Goal: Information Seeking & Learning: Learn about a topic

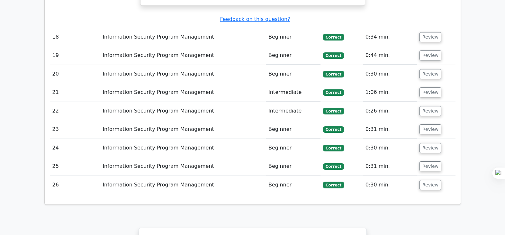
scroll to position [2945, 0]
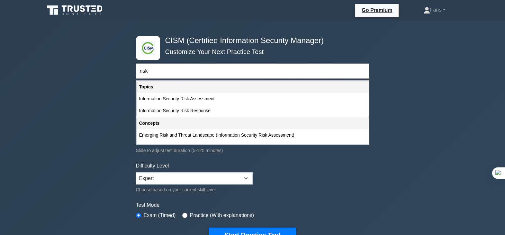
scroll to position [32, 0]
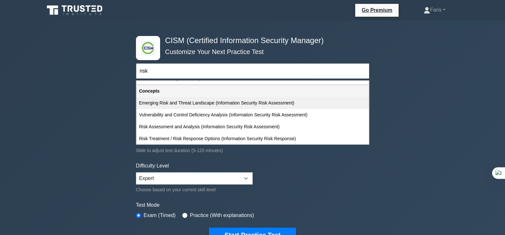
click at [187, 104] on div "Emerging Risk and Threat Landscape (Information Security Risk Assessment)" at bounding box center [253, 103] width 232 height 12
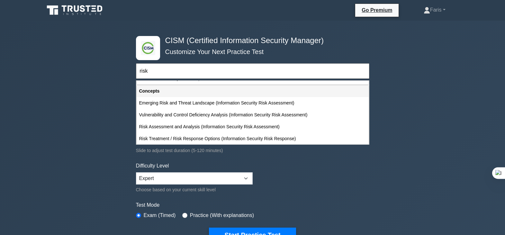
type input "Emerging Risk and Threat Landscape (Information Security Risk Assessment)"
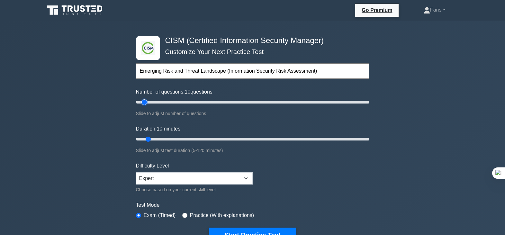
type input "40"
click at [180, 102] on input "Number of questions: 10 questions" at bounding box center [252, 102] width 233 height 8
click at [173, 139] on input "Duration: 10 minutes" at bounding box center [252, 139] width 233 height 8
click at [178, 139] on input "Duration: 25 minutes" at bounding box center [252, 139] width 233 height 8
click at [186, 137] on input "Duration: 30 minutes" at bounding box center [252, 139] width 233 height 8
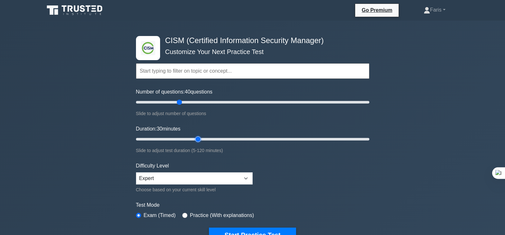
click at [197, 139] on input "Duration: 30 minutes" at bounding box center [252, 139] width 233 height 8
type input "40"
click at [206, 139] on input "Duration: 40 minutes" at bounding box center [252, 139] width 233 height 8
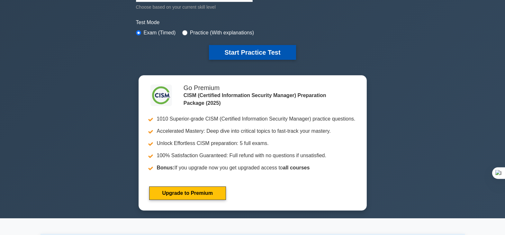
click at [244, 53] on button "Start Practice Test" at bounding box center [252, 52] width 87 height 15
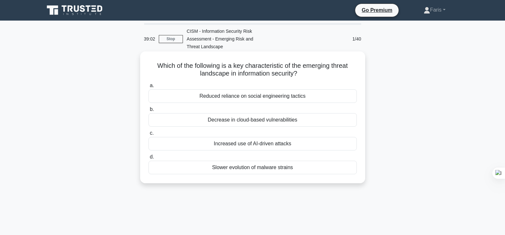
click at [251, 146] on div "Increased use of AI-driven attacks" at bounding box center [253, 144] width 208 height 14
click at [149, 135] on input "c. Increased use of AI-driven attacks" at bounding box center [149, 133] width 0 height 4
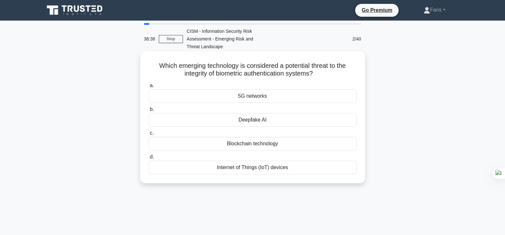
click at [256, 143] on div "Blockchain technology" at bounding box center [253, 144] width 208 height 14
click at [149, 135] on input "c. Blockchain technology" at bounding box center [149, 133] width 0 height 4
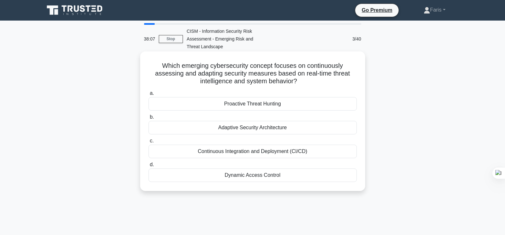
click at [259, 155] on div "Continuous Integration and Deployment (CI/CD)" at bounding box center [253, 152] width 208 height 14
click at [149, 143] on input "c. Continuous Integration and Deployment (CI/CD)" at bounding box center [149, 141] width 0 height 4
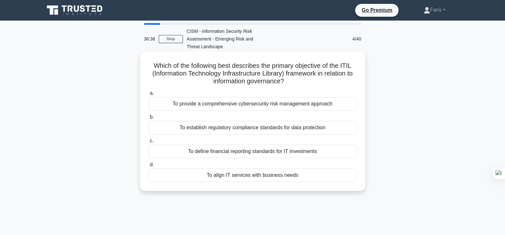
click at [242, 177] on div "To align IT services with business needs" at bounding box center [253, 175] width 208 height 14
click at [149, 167] on input "d. To align IT services with business needs" at bounding box center [149, 165] width 0 height 4
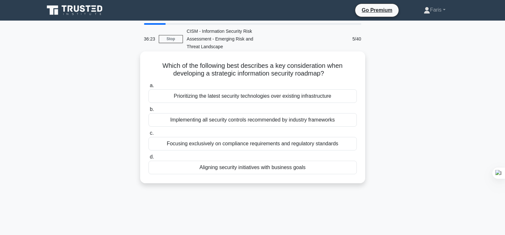
click at [246, 168] on div "Aligning security initiatives with business goals" at bounding box center [253, 168] width 208 height 14
click at [149, 159] on input "d. Aligning security initiatives with business goals" at bounding box center [149, 157] width 0 height 4
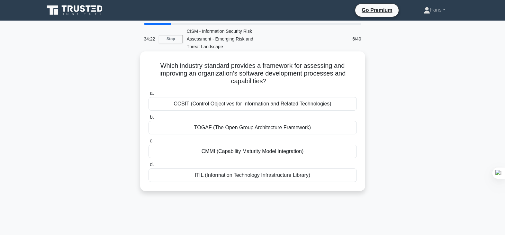
click at [250, 153] on div "CMMI (Capability Maturity Model Integration)" at bounding box center [253, 152] width 208 height 14
click at [149, 143] on input "c. CMMI (Capability Maturity Model Integration)" at bounding box center [149, 141] width 0 height 4
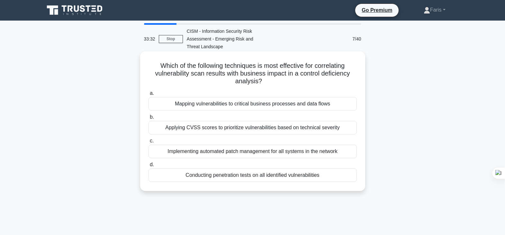
click at [257, 176] on div "Conducting penetration tests on all identified vulnerabilities" at bounding box center [253, 175] width 208 height 14
click at [149, 167] on input "d. Conducting penetration tests on all identified vulnerabilities" at bounding box center [149, 165] width 0 height 4
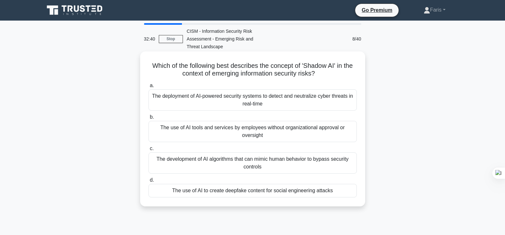
click at [251, 132] on div "The use of AI tools and services by employees without organizational approval o…" at bounding box center [253, 131] width 208 height 21
click at [149, 119] on input "b. The use of AI tools and services by employees without organizational approva…" at bounding box center [149, 117] width 0 height 4
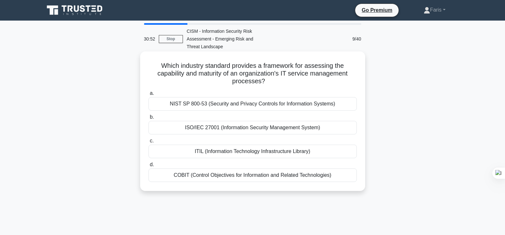
click at [248, 176] on div "COBIT (Control Objectives for Information and Related Technologies)" at bounding box center [253, 175] width 208 height 14
click at [149, 167] on input "d. COBIT (Control Objectives for Information and Related Technologies)" at bounding box center [149, 165] width 0 height 4
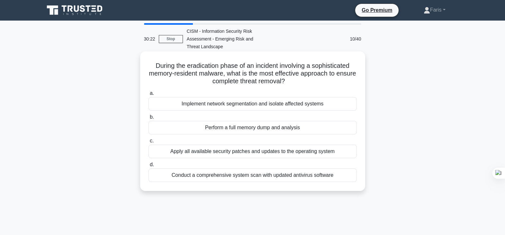
click at [242, 128] on div "Perform a full memory dump and analysis" at bounding box center [253, 128] width 208 height 14
click at [149, 119] on input "b. Perform a full memory dump and analysis" at bounding box center [149, 117] width 0 height 4
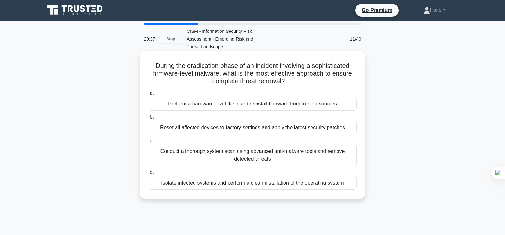
click at [253, 105] on div "Perform a hardware-level flash and reinstall firmware from trusted sources" at bounding box center [253, 104] width 208 height 14
click at [149, 95] on input "a. Perform a hardware-level flash and reinstall firmware from trusted sources" at bounding box center [149, 93] width 0 height 4
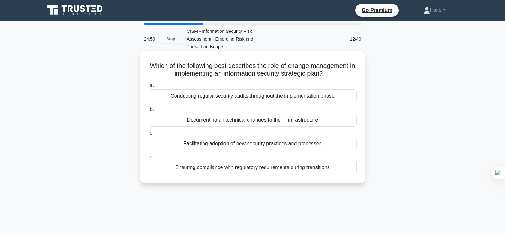
click at [262, 122] on div "Documenting all technical changes to the IT infrastructure" at bounding box center [253, 120] width 208 height 14
click at [149, 112] on input "b. Documenting all technical changes to the IT infrastructure" at bounding box center [149, 109] width 0 height 4
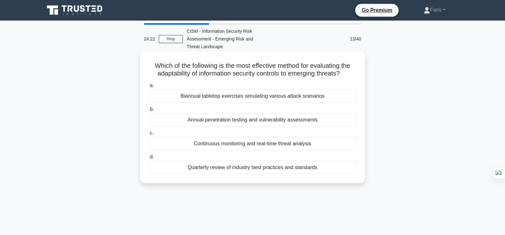
click at [269, 144] on div "Continuous monitoring and real-time threat analysis" at bounding box center [253, 144] width 208 height 14
click at [149, 135] on input "c. Continuous monitoring and real-time threat analysis" at bounding box center [149, 133] width 0 height 4
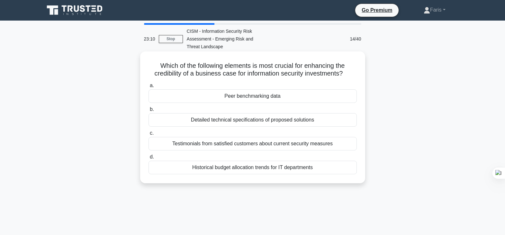
click at [254, 97] on div "Peer benchmarking data" at bounding box center [253, 96] width 208 height 14
click at [149, 88] on input "a. Peer benchmarking data" at bounding box center [149, 86] width 0 height 4
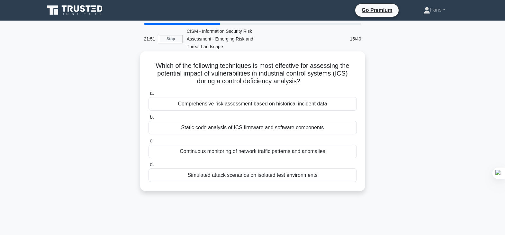
click at [255, 177] on div "Simulated attack scenarios on isolated test environments" at bounding box center [253, 175] width 208 height 14
click at [149, 167] on input "d. Simulated attack scenarios on isolated test environments" at bounding box center [149, 165] width 0 height 4
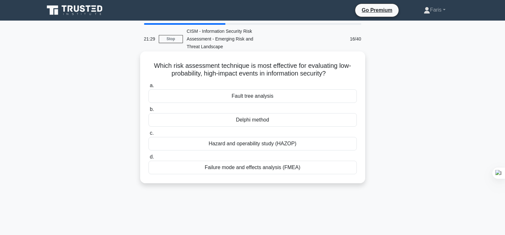
click at [257, 120] on div "Delphi method" at bounding box center [253, 120] width 208 height 14
click at [149, 112] on input "b. Delphi method" at bounding box center [149, 109] width 0 height 4
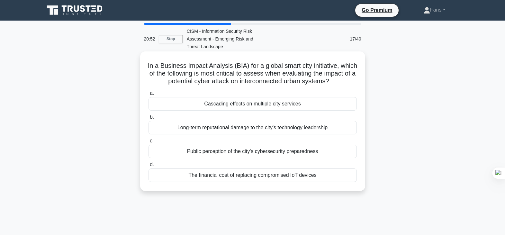
click at [270, 105] on div "Cascading effects on multiple city services" at bounding box center [253, 104] width 208 height 14
click at [149, 95] on input "a. Cascading effects on multiple city services" at bounding box center [149, 93] width 0 height 4
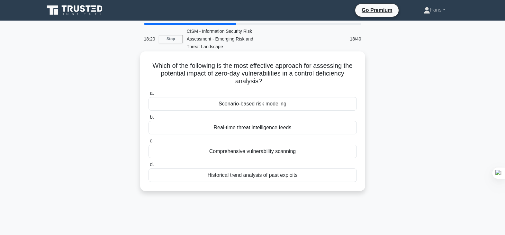
click at [256, 105] on div "Scenario-based risk modeling" at bounding box center [253, 104] width 208 height 14
click at [149, 95] on input "a. Scenario-based risk modeling" at bounding box center [149, 93] width 0 height 4
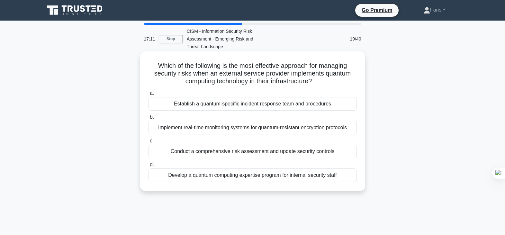
click at [268, 129] on div "Implement real-time monitoring systems for quantum-resistant encryption protoco…" at bounding box center [253, 128] width 208 height 14
click at [149, 119] on input "b. Implement real-time monitoring systems for quantum-resistant encryption prot…" at bounding box center [149, 117] width 0 height 4
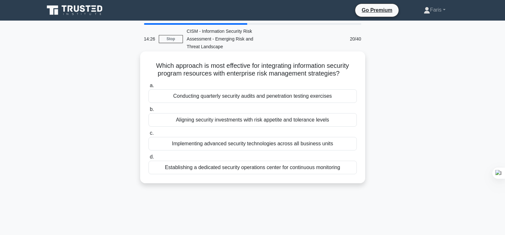
click at [256, 122] on div "Aligning security investments with risk appetite and tolerance levels" at bounding box center [253, 120] width 208 height 14
click at [149, 112] on input "b. Aligning security investments with risk appetite and tolerance levels" at bounding box center [149, 109] width 0 height 4
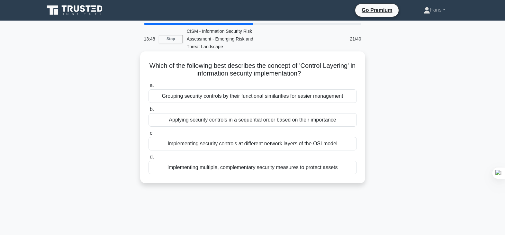
click at [281, 168] on div "Implementing multiple, complementary security measures to protect assets" at bounding box center [253, 168] width 208 height 14
click at [149, 159] on input "d. Implementing multiple, complementary security measures to protect assets" at bounding box center [149, 157] width 0 height 4
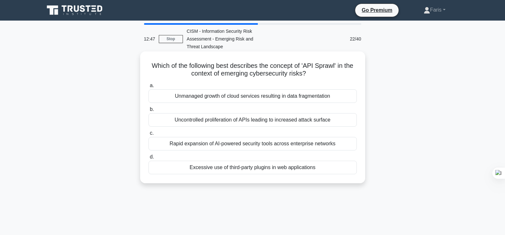
click at [261, 123] on div "Uncontrolled proliferation of APIs leading to increased attack surface" at bounding box center [253, 120] width 208 height 14
click at [149, 112] on input "b. Uncontrolled proliferation of APIs leading to increased attack surface" at bounding box center [149, 109] width 0 height 4
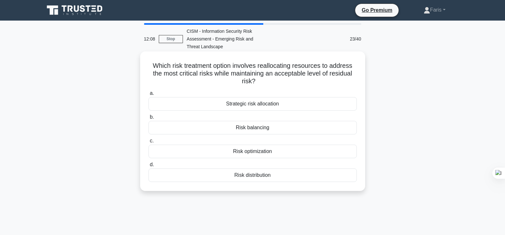
click at [265, 152] on div "Risk optimization" at bounding box center [253, 152] width 208 height 14
click at [149, 143] on input "c. Risk optimization" at bounding box center [149, 141] width 0 height 4
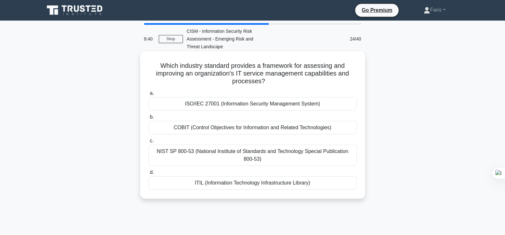
click at [257, 130] on div "COBIT (Control Objectives for Information and Related Technologies)" at bounding box center [253, 128] width 208 height 14
click at [149, 119] on input "b. COBIT (Control Objectives for Information and Related Technologies)" at bounding box center [149, 117] width 0 height 4
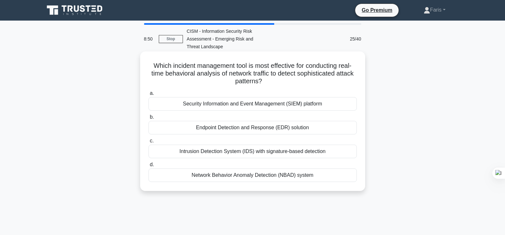
click at [265, 178] on div "Network Behavior Anomaly Detection (NBAD) system" at bounding box center [253, 175] width 208 height 14
click at [149, 167] on input "d. Network Behavior Anomaly Detection (NBAD) system" at bounding box center [149, 165] width 0 height 4
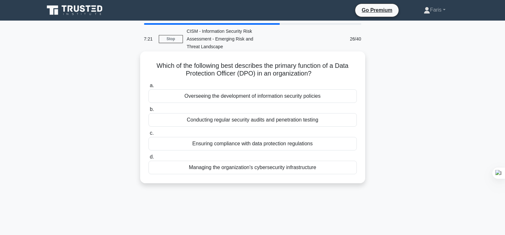
click at [268, 146] on div "Ensuring compliance with data protection regulations" at bounding box center [253, 144] width 208 height 14
click at [149, 135] on input "c. Ensuring compliance with data protection regulations" at bounding box center [149, 133] width 0 height 4
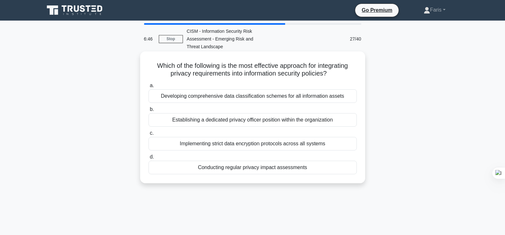
click at [249, 169] on div "Conducting regular privacy impact assessments" at bounding box center [253, 168] width 208 height 14
click at [149, 159] on input "d. Conducting regular privacy impact assessments" at bounding box center [149, 157] width 0 height 4
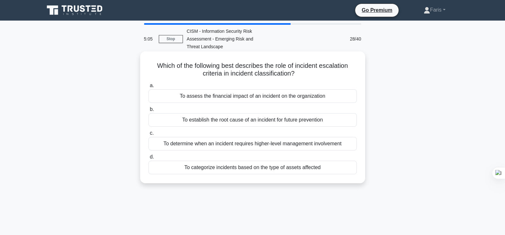
click at [287, 145] on div "To determine when an incident requires higher-level management involvement" at bounding box center [253, 144] width 208 height 14
click at [149, 135] on input "c. To determine when an incident requires higher-level management involvement" at bounding box center [149, 133] width 0 height 4
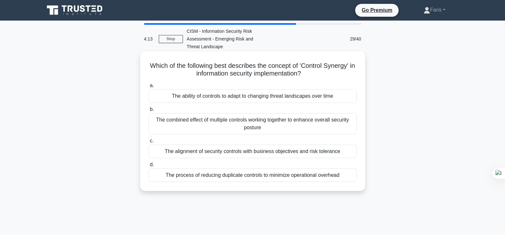
click at [246, 176] on div "The process of reducing duplicate controls to minimize operational overhead" at bounding box center [253, 175] width 208 height 14
click at [149, 167] on input "d. The process of reducing duplicate controls to minimize operational overhead" at bounding box center [149, 165] width 0 height 4
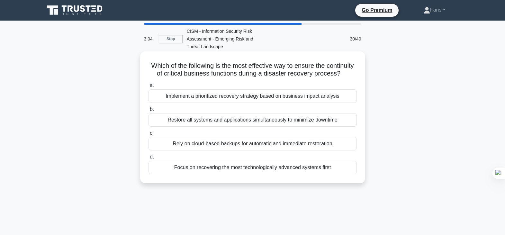
click at [253, 103] on div "Implement a prioritized recovery strategy based on business impact analysis" at bounding box center [253, 96] width 208 height 14
click at [149, 88] on input "a. Implement a prioritized recovery strategy based on business impact analysis" at bounding box center [149, 86] width 0 height 4
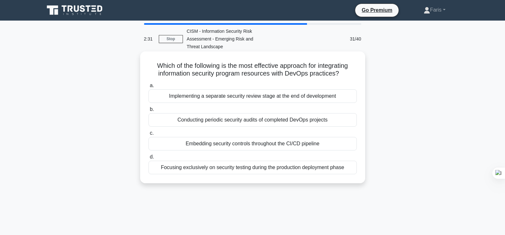
click at [256, 145] on div "Embedding security controls throughout the CI/CD pipeline" at bounding box center [253, 144] width 208 height 14
click at [149, 135] on input "c. Embedding security controls throughout the CI/CD pipeline" at bounding box center [149, 133] width 0 height 4
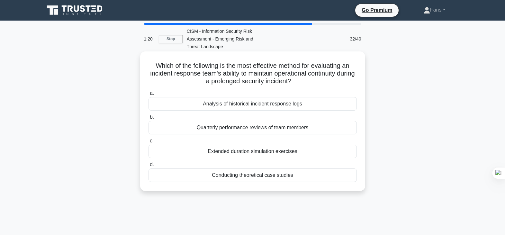
click at [253, 178] on div "Conducting theoretical case studies" at bounding box center [253, 175] width 208 height 14
click at [149, 167] on input "d. Conducting theoretical case studies" at bounding box center [149, 165] width 0 height 4
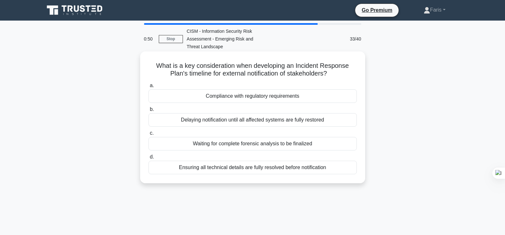
click at [273, 168] on div "Ensuring all technical details are fully resolved before notification" at bounding box center [253, 168] width 208 height 14
click at [149, 159] on input "d. Ensuring all technical details are fully resolved before notification" at bounding box center [149, 157] width 0 height 4
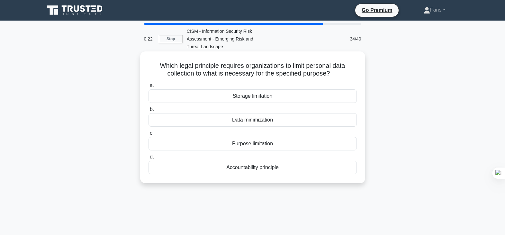
click at [252, 145] on div "Purpose limitation" at bounding box center [253, 144] width 208 height 14
click at [149, 135] on input "c. Purpose limitation" at bounding box center [149, 133] width 0 height 4
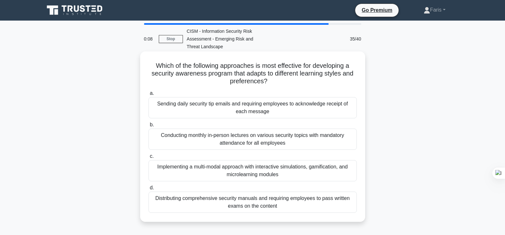
click at [252, 142] on div "Conducting monthly in-person lectures on various security topics with mandatory…" at bounding box center [253, 139] width 208 height 21
click at [149, 127] on input "b. Conducting monthly in-person lectures on various security topics with mandat…" at bounding box center [149, 125] width 0 height 4
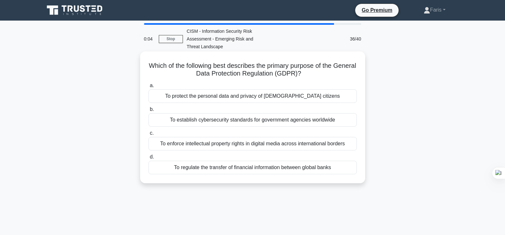
click at [264, 98] on div "To protect the personal data and privacy of [DEMOGRAPHIC_DATA] citizens" at bounding box center [253, 96] width 208 height 14
click at [149, 88] on input "a. To protect the personal data and privacy of [DEMOGRAPHIC_DATA] citizens" at bounding box center [149, 86] width 0 height 4
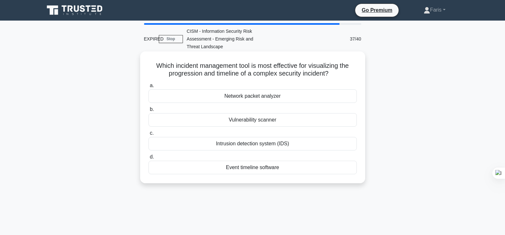
click at [253, 168] on div "Event timeline software" at bounding box center [253, 168] width 208 height 14
click at [149, 159] on input "d. Event timeline software" at bounding box center [149, 157] width 0 height 4
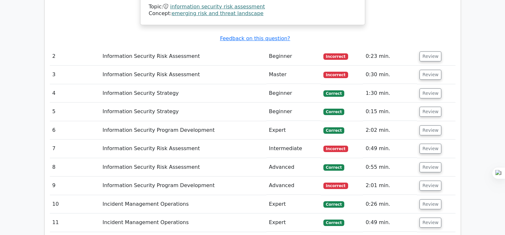
scroll to position [934, 0]
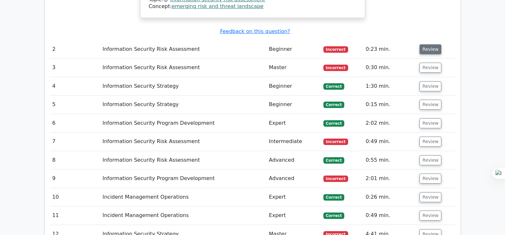
click at [431, 44] on button "Review" at bounding box center [431, 49] width 22 height 10
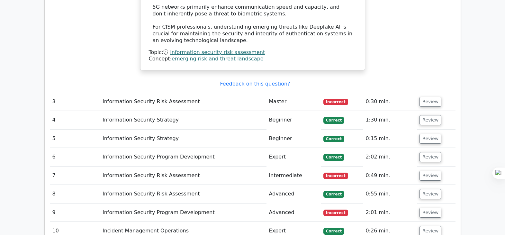
scroll to position [1284, 0]
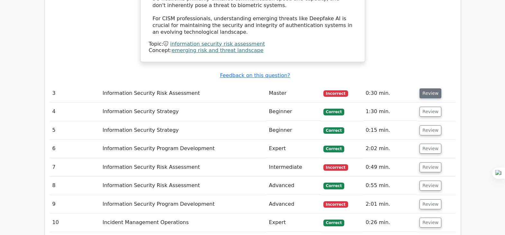
click at [429, 88] on button "Review" at bounding box center [431, 93] width 22 height 10
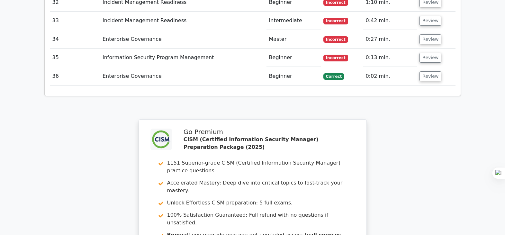
scroll to position [2431, 0]
